Goal: Information Seeking & Learning: Learn about a topic

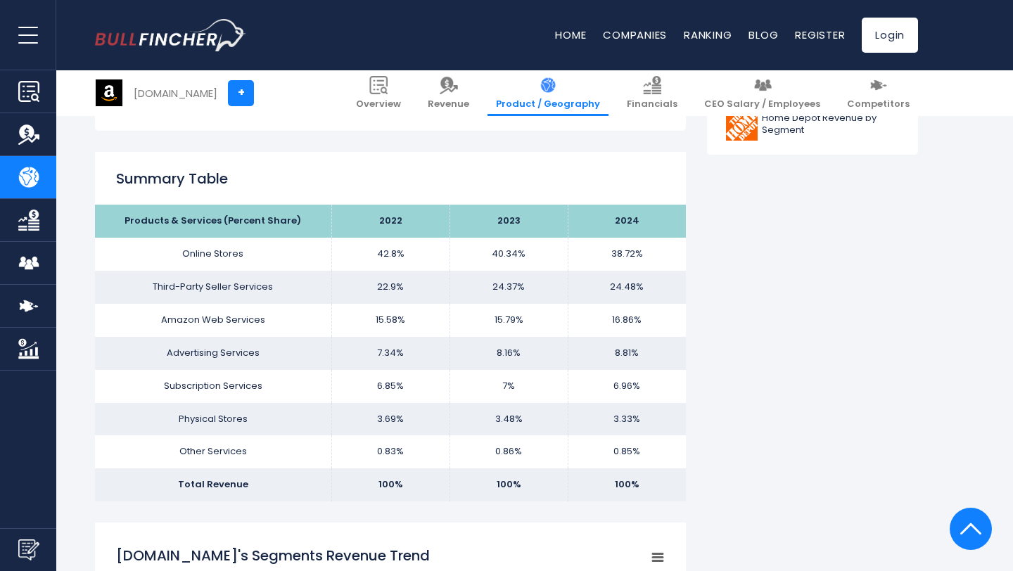
scroll to position [833, 0]
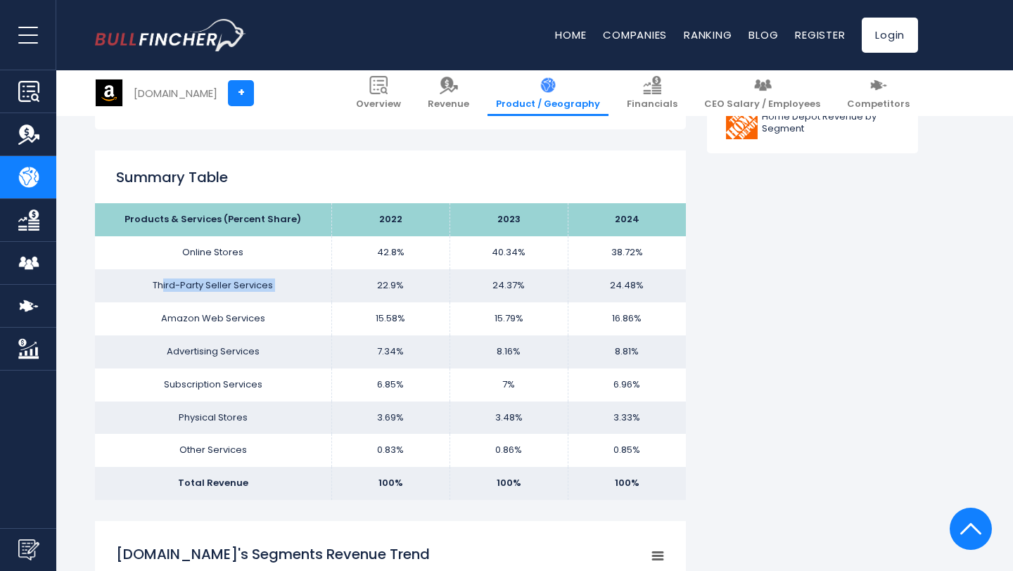
drag, startPoint x: 162, startPoint y: 283, endPoint x: 332, endPoint y: 289, distance: 170.3
click at [333, 290] on tr "Third-Party Seller Services 22.9% 24.37% 24.48%" at bounding box center [390, 285] width 591 height 33
click at [256, 323] on td "Amazon Web Services" at bounding box center [213, 318] width 236 height 33
drag, startPoint x: 273, startPoint y: 318, endPoint x: 153, endPoint y: 317, distance: 120.2
click at [153, 317] on td "Amazon Web Services" at bounding box center [213, 318] width 236 height 33
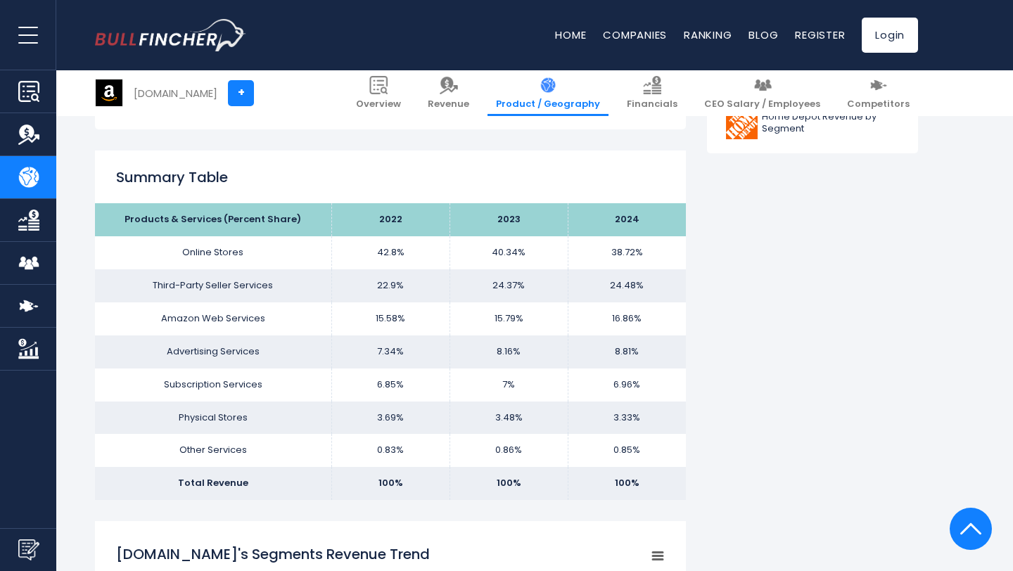
click at [171, 342] on td "Advertising Services" at bounding box center [213, 351] width 236 height 33
drag, startPoint x: 160, startPoint y: 376, endPoint x: 245, endPoint y: 382, distance: 86.0
click at [246, 382] on td "Subscription Services" at bounding box center [213, 384] width 236 height 33
click at [257, 312] on td "Amazon Web Services" at bounding box center [213, 318] width 236 height 33
drag, startPoint x: 186, startPoint y: 249, endPoint x: 288, endPoint y: 249, distance: 102.0
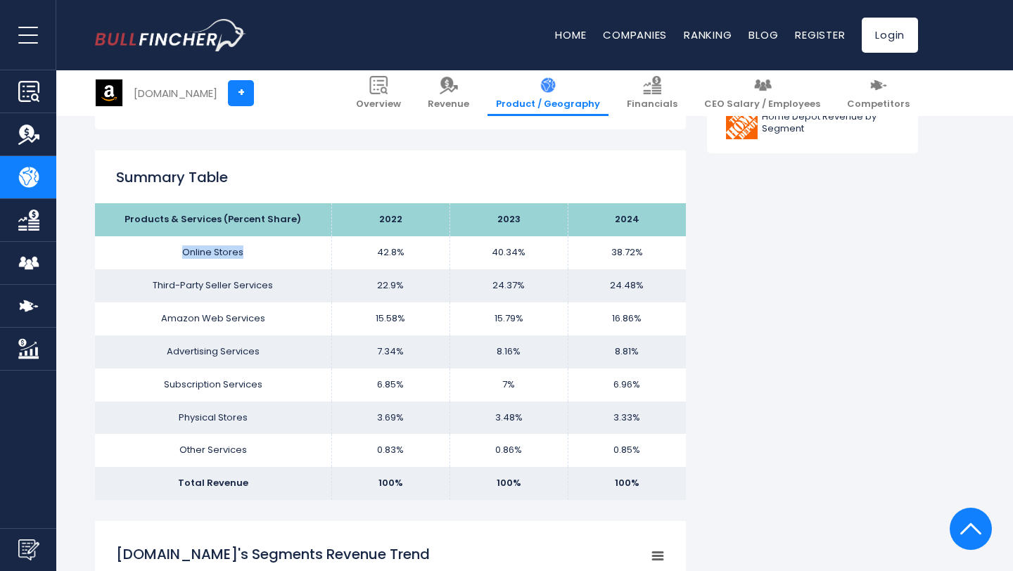
click at [288, 249] on td "Online Stores" at bounding box center [213, 252] width 236 height 33
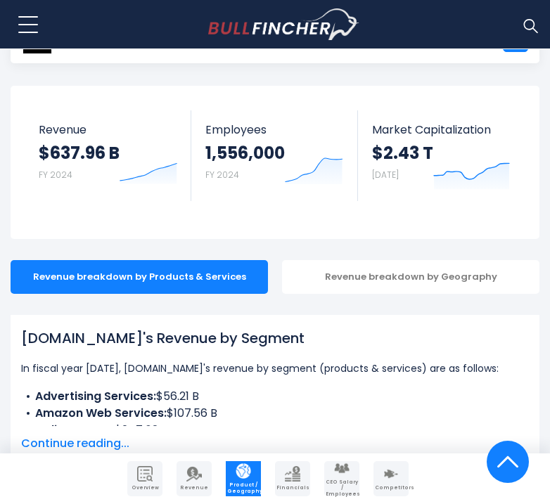
scroll to position [0, 0]
